Goal: Check status

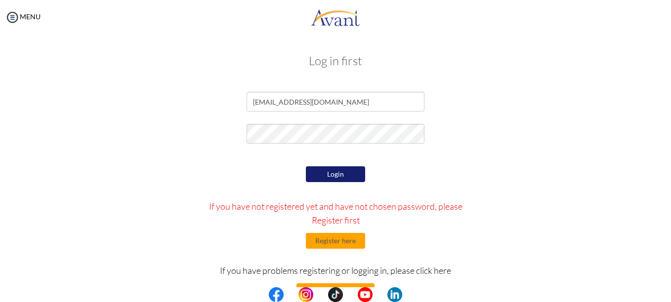
click at [343, 179] on button "Login" at bounding box center [335, 175] width 59 height 16
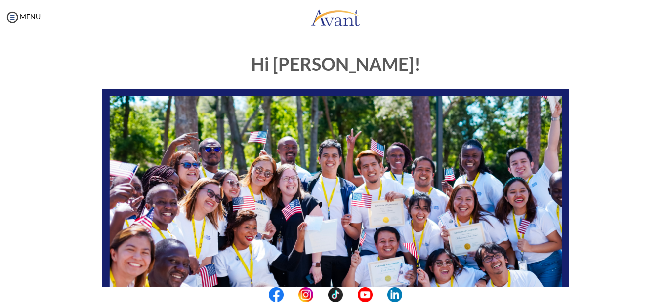
scroll to position [247, 0]
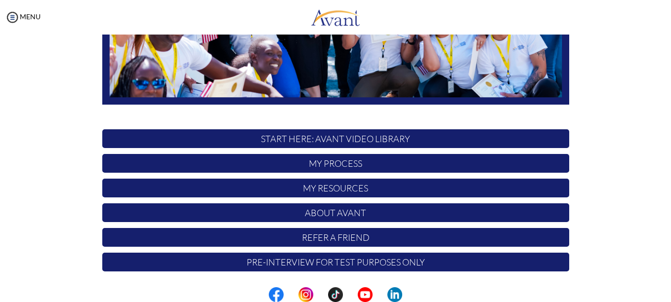
click at [351, 162] on p "My Process" at bounding box center [335, 163] width 467 height 19
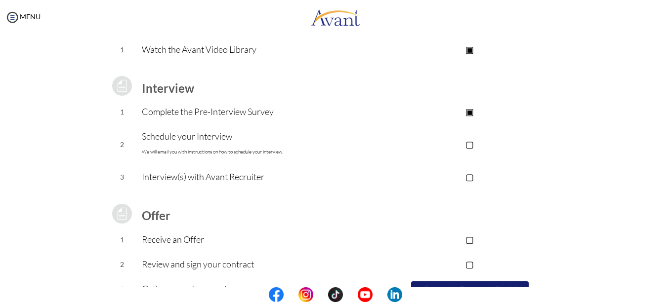
scroll to position [147, 0]
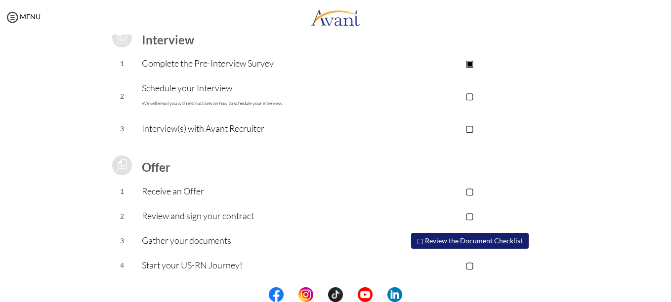
click at [468, 95] on p "▢" at bounding box center [470, 96] width 198 height 14
click at [472, 130] on p "▢" at bounding box center [470, 129] width 198 height 14
click at [272, 101] on font "We will email you with instructions on how to schedule your interview." at bounding box center [212, 103] width 141 height 6
drag, startPoint x: 272, startPoint y: 101, endPoint x: 197, endPoint y: 88, distance: 76.8
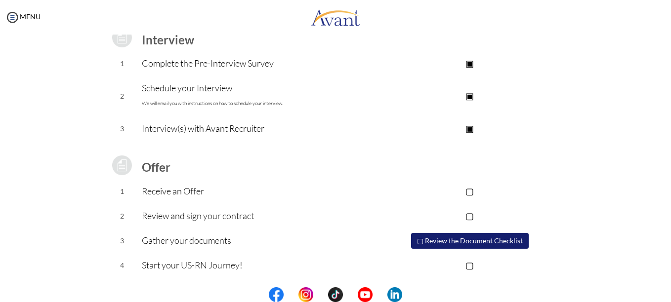
click at [197, 88] on p "Schedule your Interview We will email you with instructions on how to schedule …" at bounding box center [256, 96] width 229 height 30
click at [154, 136] on td "Interview(s) with Avant Recruiter" at bounding box center [256, 129] width 229 height 25
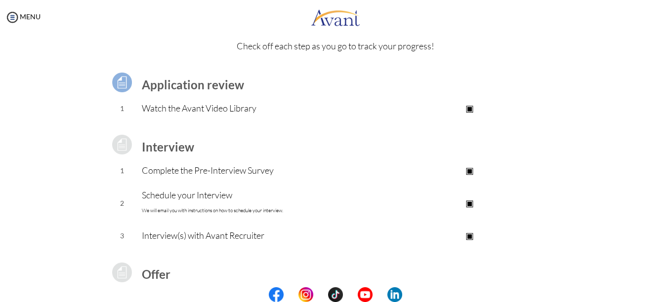
scroll to position [39, 0]
click at [471, 238] on p "▣" at bounding box center [470, 237] width 198 height 14
click at [469, 208] on p "▣" at bounding box center [470, 204] width 198 height 14
click at [469, 206] on p "▢" at bounding box center [470, 204] width 198 height 14
